Goal: Task Accomplishment & Management: Use online tool/utility

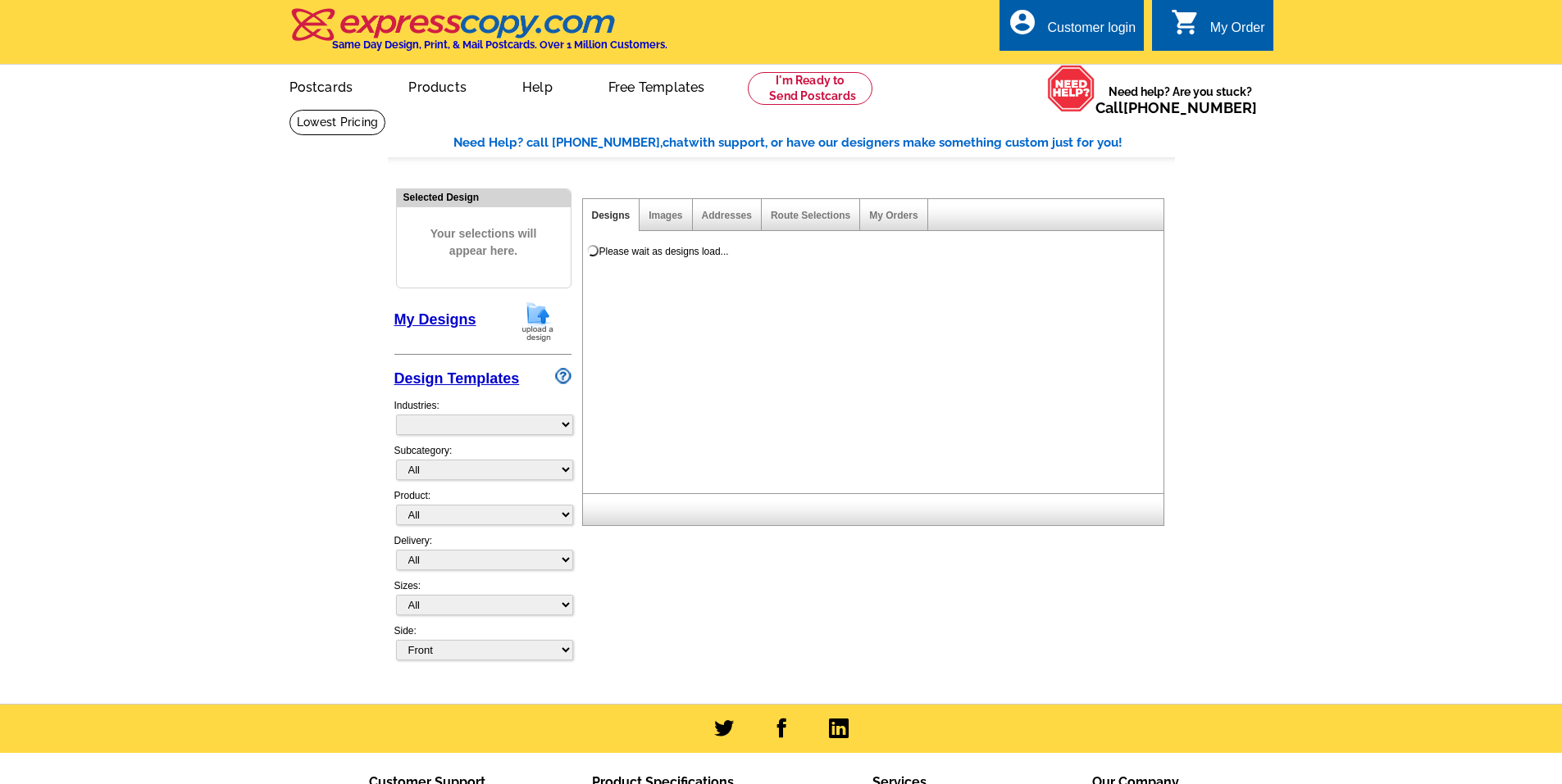
click at [1097, 39] on div "Customer login" at bounding box center [1091, 31] width 88 height 23
select select "785"
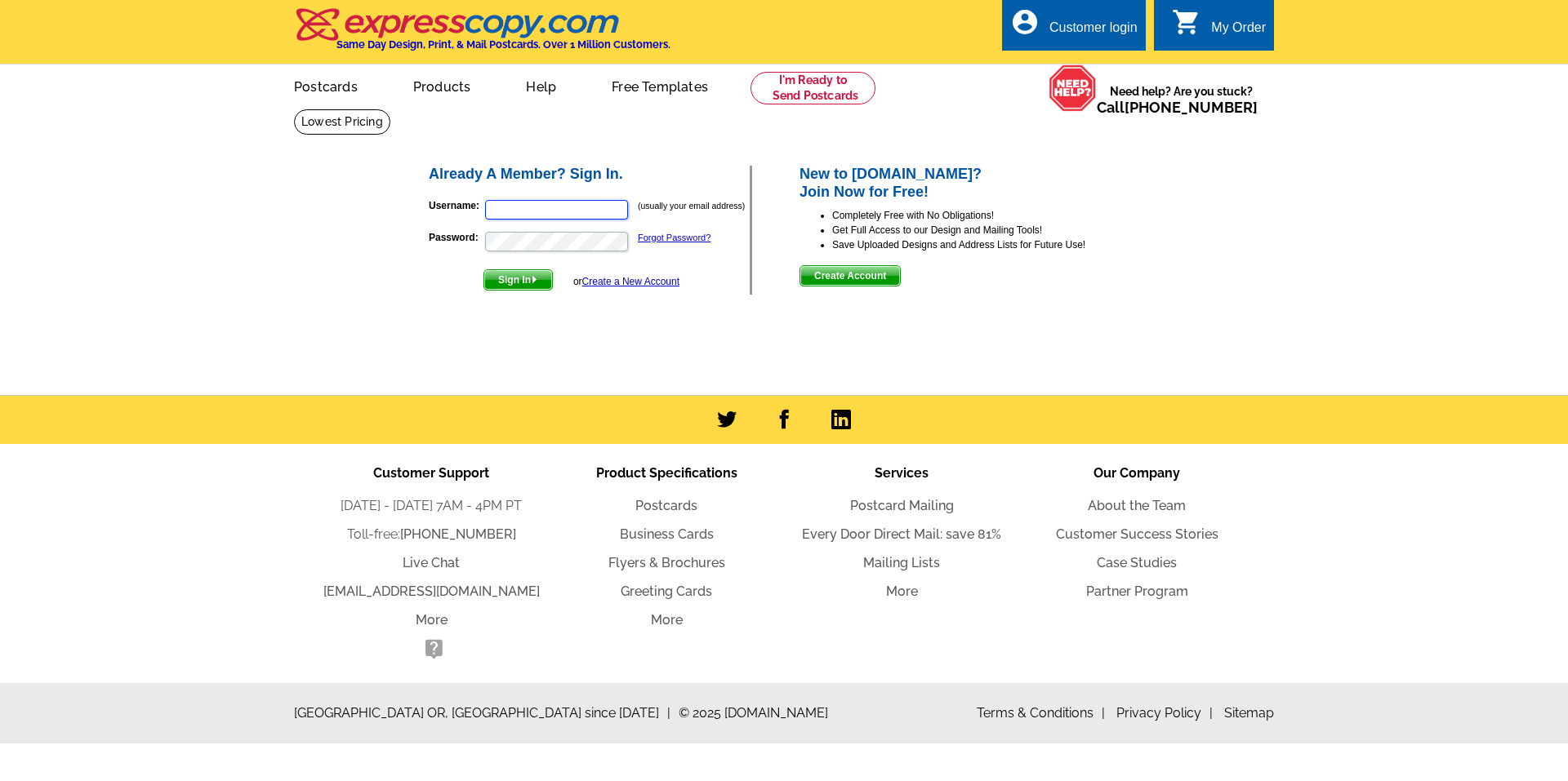
type input "stephaniesellsnoco@gmail.com"
click at [520, 289] on span "Sign In" at bounding box center [518, 280] width 68 height 19
